Goal: Task Accomplishment & Management: Use online tool/utility

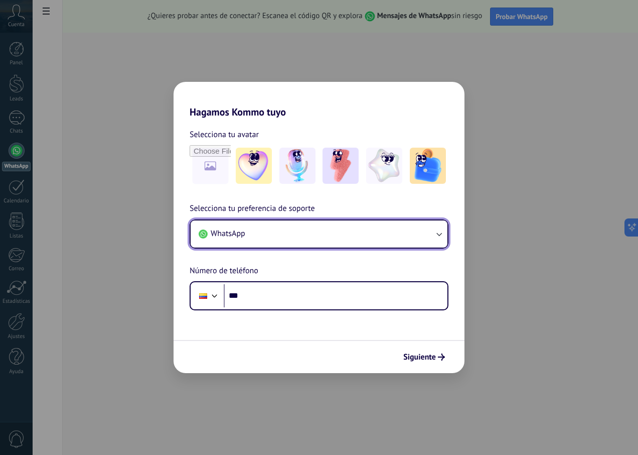
click at [371, 238] on button "WhatsApp" at bounding box center [319, 233] width 257 height 27
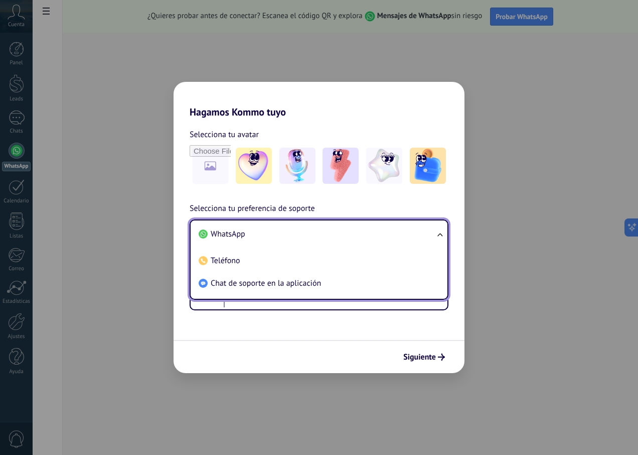
click at [343, 289] on li "Chat de soporte en la aplicación" at bounding box center [317, 283] width 245 height 23
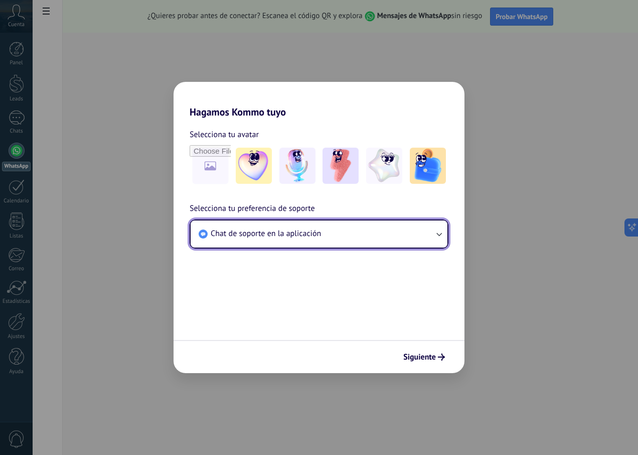
click at [374, 238] on button "Chat de soporte en la aplicación" at bounding box center [319, 233] width 257 height 27
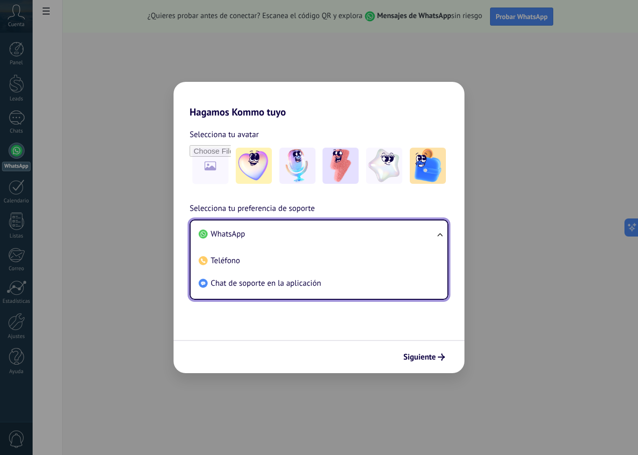
click at [365, 245] on ul "WhatsApp Teléfono Chat de soporte en la aplicación" at bounding box center [319, 259] width 259 height 80
click at [242, 238] on span "WhatsApp" at bounding box center [228, 234] width 35 height 10
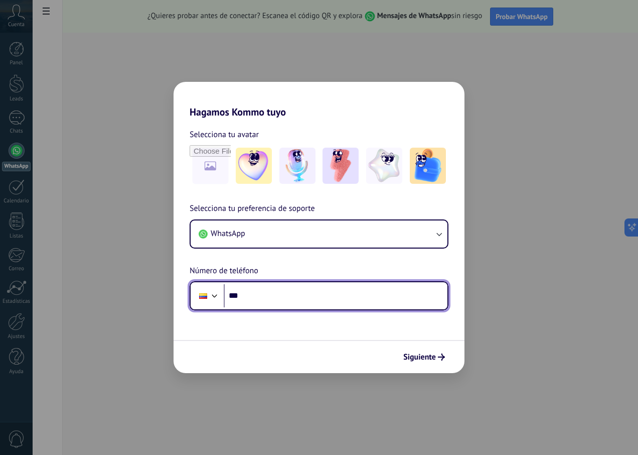
click at [356, 302] on input "***" at bounding box center [336, 295] width 224 height 23
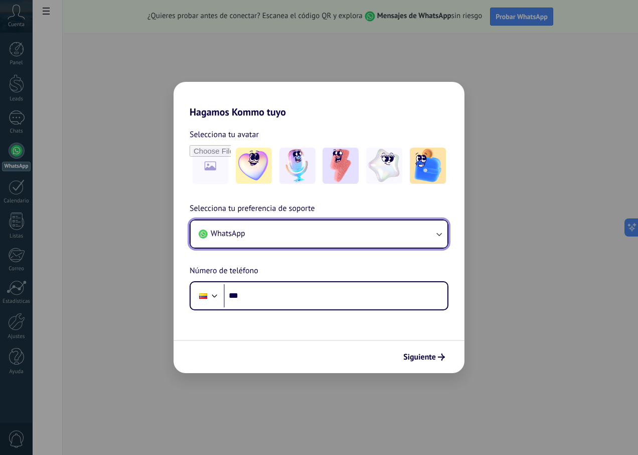
click at [338, 245] on button "WhatsApp" at bounding box center [319, 233] width 257 height 27
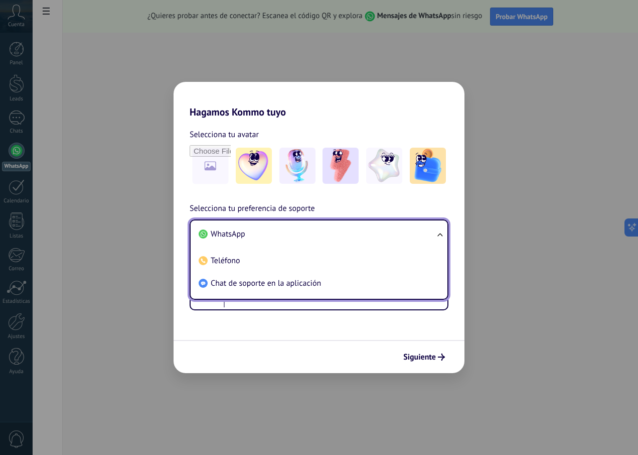
click at [322, 284] on li "Chat de soporte en la aplicación" at bounding box center [317, 283] width 245 height 23
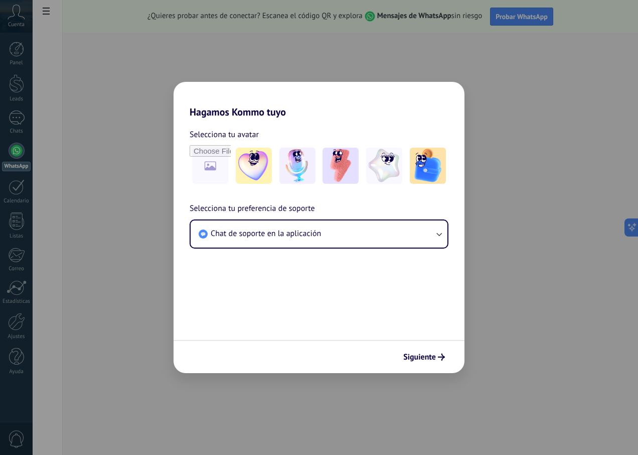
click at [427, 358] on span "Siguiente" at bounding box center [420, 356] width 33 height 7
